Goal: Task Accomplishment & Management: Manage account settings

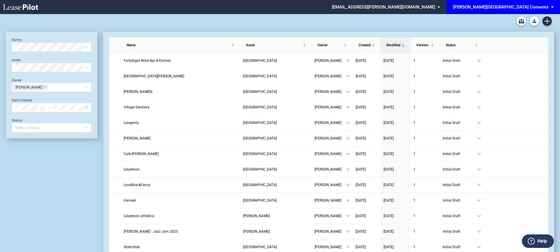
click at [509, 3] on span "[PERSON_NAME][GEOGRAPHIC_DATA] Consents" at bounding box center [501, 7] width 96 height 14
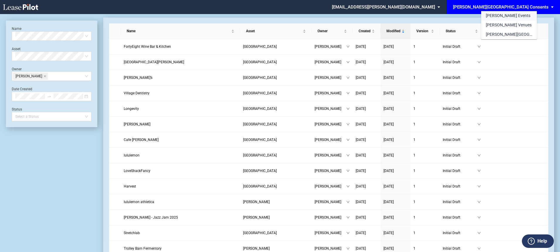
click at [503, 17] on div "[PERSON_NAME] Events" at bounding box center [508, 16] width 45 height 6
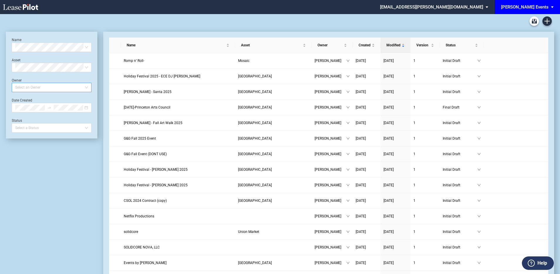
click at [60, 89] on div at bounding box center [49, 87] width 72 height 8
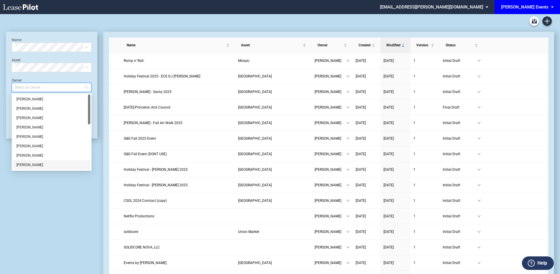
drag, startPoint x: 39, startPoint y: 163, endPoint x: 50, endPoint y: 159, distance: 10.9
click at [40, 163] on div "[PERSON_NAME]" at bounding box center [51, 165] width 70 height 6
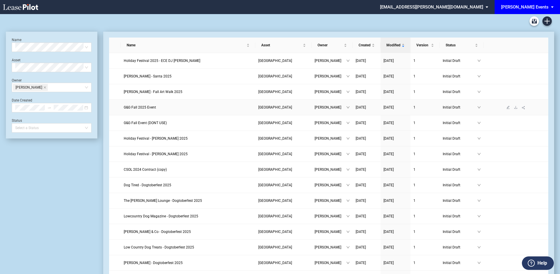
click at [151, 107] on span "G&G Fall 2025 Event" at bounding box center [140, 107] width 32 height 4
click at [147, 59] on span "Holiday Festival 2025 - ECE DJ Ben Felton" at bounding box center [162, 61] width 76 height 4
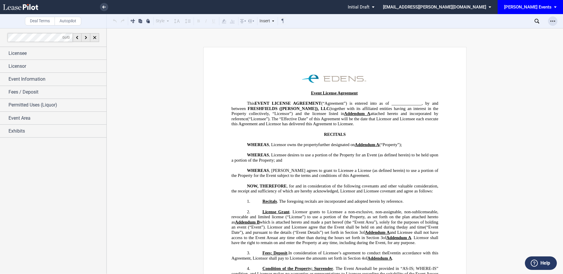
click at [551, 22] on icon "Open Lease options menu" at bounding box center [552, 21] width 5 height 5
click at [505, 29] on div "Download" at bounding box center [519, 31] width 72 height 5
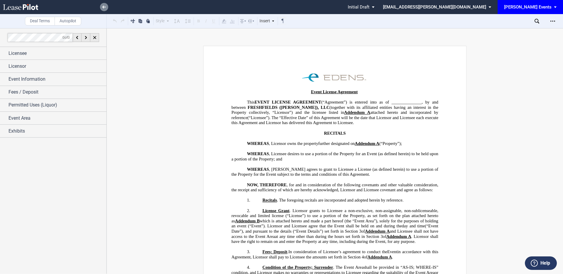
click at [105, 7] on use at bounding box center [104, 7] width 4 height 3
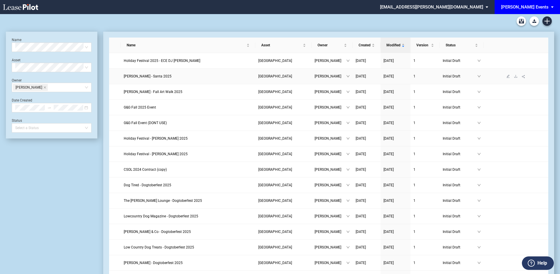
click at [140, 74] on span "Edwin McCora - Santa 2025" at bounding box center [148, 76] width 48 height 4
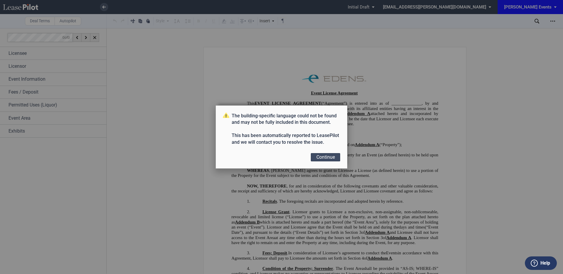
click at [322, 158] on button "Continue" at bounding box center [325, 157] width 29 height 8
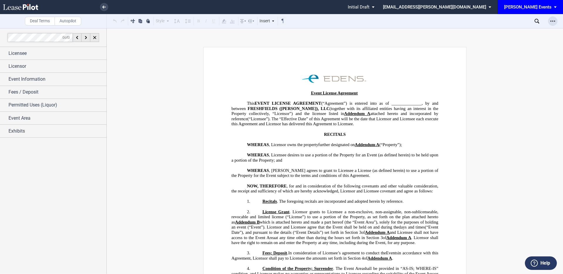
click at [550, 22] on icon "Open Lease options menu" at bounding box center [552, 21] width 5 height 5
click at [530, 31] on div "Download" at bounding box center [519, 31] width 72 height 5
click at [110, 13] on li at bounding box center [111, 7] width 3 height 14
click at [105, 7] on use at bounding box center [104, 7] width 4 height 3
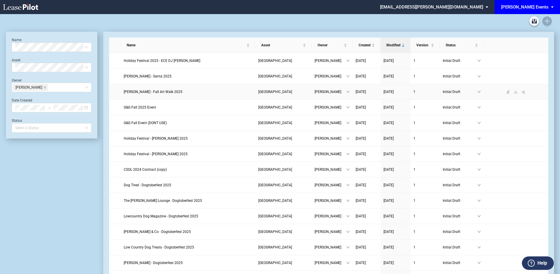
click at [161, 93] on span "[PERSON_NAME] - Fall Art Walk 2025" at bounding box center [153, 92] width 59 height 4
